Goal: Information Seeking & Learning: Learn about a topic

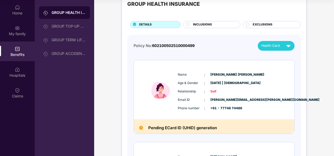
scroll to position [13, 0]
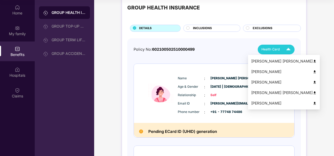
click at [272, 52] on span "Health Card" at bounding box center [270, 49] width 18 height 5
click at [263, 70] on div "[PERSON_NAME]" at bounding box center [283, 72] width 65 height 6
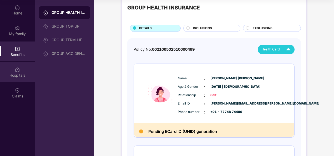
click at [17, 72] on img at bounding box center [17, 69] width 5 height 5
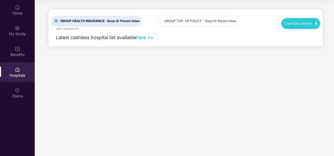
scroll to position [0, 0]
click at [291, 24] on link "Claim Documents" at bounding box center [300, 23] width 33 height 4
click at [292, 24] on link "Claim Documents" at bounding box center [300, 23] width 33 height 4
click at [295, 25] on div "Claim Documents" at bounding box center [300, 23] width 39 height 11
click at [295, 24] on link "Claim Documents" at bounding box center [300, 23] width 33 height 4
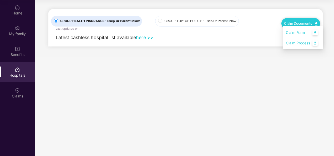
click at [303, 43] on link "Claim Process" at bounding box center [303, 43] width 34 height 11
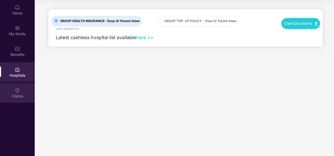
click at [16, 90] on img at bounding box center [17, 90] width 5 height 5
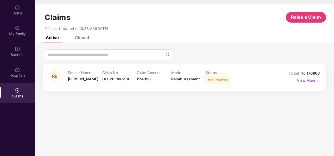
click at [316, 79] on img at bounding box center [317, 81] width 4 height 6
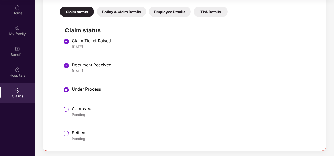
scroll to position [88, 0]
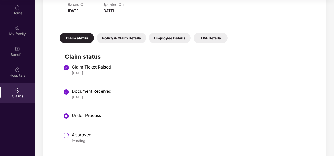
click at [120, 36] on div "Policy & Claim Details" at bounding box center [121, 38] width 49 height 10
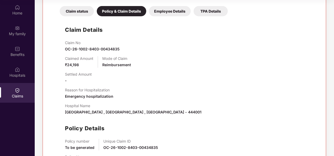
scroll to position [115, 0]
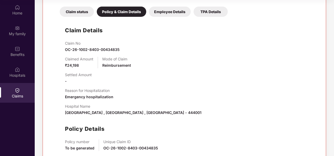
click at [164, 13] on div "Employee Details" at bounding box center [170, 12] width 42 height 10
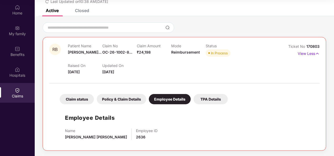
scroll to position [27, 0]
click at [207, 98] on div "TPA Details" at bounding box center [211, 99] width 34 height 10
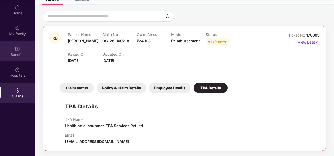
click at [19, 52] on div "Benefits" at bounding box center [17, 54] width 35 height 5
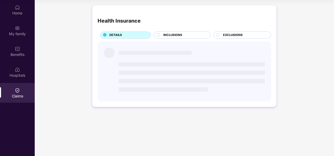
scroll to position [0, 0]
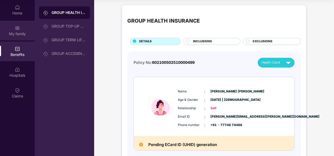
click at [13, 33] on div "My family" at bounding box center [17, 33] width 35 height 5
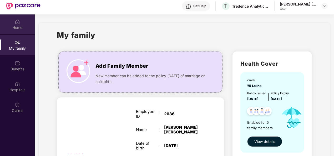
scroll to position [3, 0]
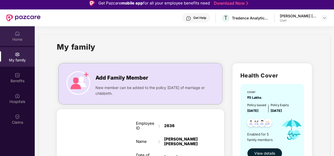
click at [16, 37] on div "Home" at bounding box center [17, 39] width 35 height 5
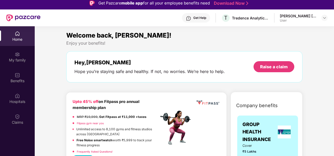
scroll to position [158, 0]
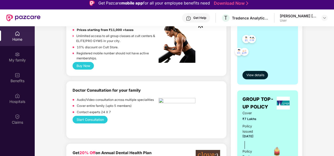
scroll to position [263, 0]
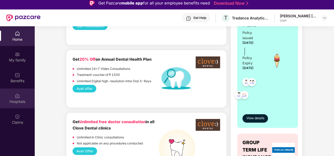
click at [21, 103] on div "Hospitals" at bounding box center [17, 101] width 35 height 5
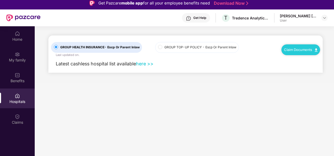
click at [171, 48] on span "GROUP TOP-UP POLICY - Escp Or Parent Inlaw" at bounding box center [200, 47] width 76 height 5
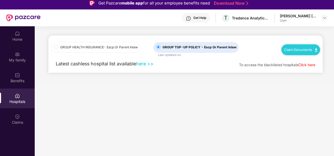
click at [143, 65] on link "here >>" at bounding box center [145, 64] width 18 height 6
click at [17, 115] on img at bounding box center [17, 116] width 5 height 5
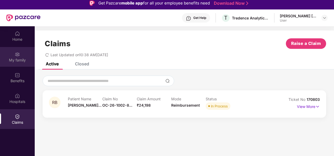
click at [20, 63] on div "My family" at bounding box center [17, 60] width 35 height 5
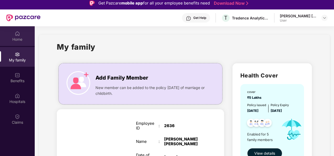
click at [17, 40] on div "Home" at bounding box center [17, 39] width 35 height 5
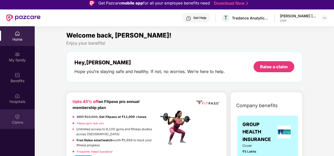
click at [19, 121] on div "Claims" at bounding box center [17, 122] width 35 height 5
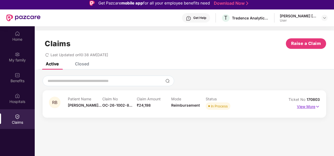
click at [302, 108] on p "View More" at bounding box center [308, 106] width 23 height 7
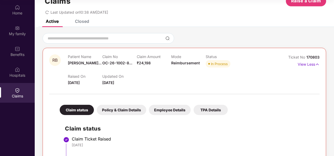
scroll to position [9, 0]
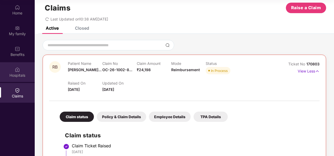
click at [24, 73] on div "Hospitals" at bounding box center [17, 75] width 35 height 5
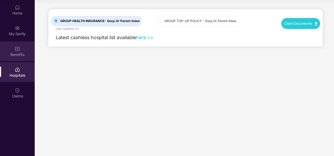
click at [20, 52] on div "Benefits" at bounding box center [17, 52] width 35 height 20
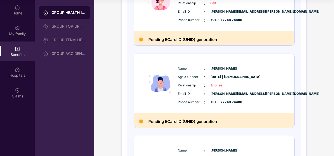
scroll to position [53, 0]
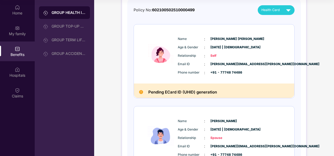
click at [281, 6] on div "Health Card" at bounding box center [277, 10] width 32 height 9
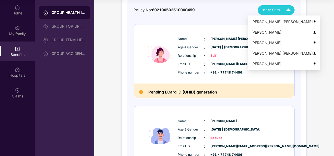
click at [269, 54] on div "[PERSON_NAME] [PERSON_NAME]" at bounding box center [283, 53] width 65 height 6
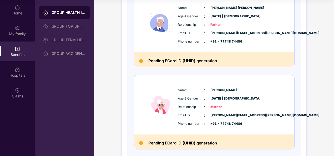
scroll to position [355, 0]
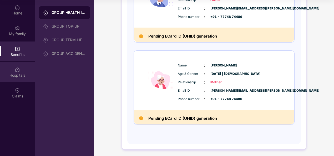
click at [22, 70] on div "Hospitals" at bounding box center [17, 72] width 35 height 20
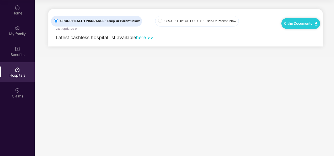
click at [147, 37] on link "here >>" at bounding box center [145, 38] width 18 height 6
click at [19, 54] on div "Benefits" at bounding box center [17, 54] width 35 height 5
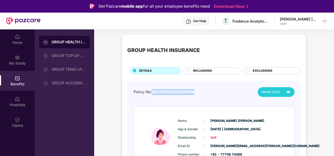
drag, startPoint x: 152, startPoint y: 92, endPoint x: 212, endPoint y: 90, distance: 60.5
click at [212, 90] on div "Policy No: 602100502510000499 Health Card" at bounding box center [214, 92] width 161 height 10
copy span "602100502510000499"
